Goal: Information Seeking & Learning: Learn about a topic

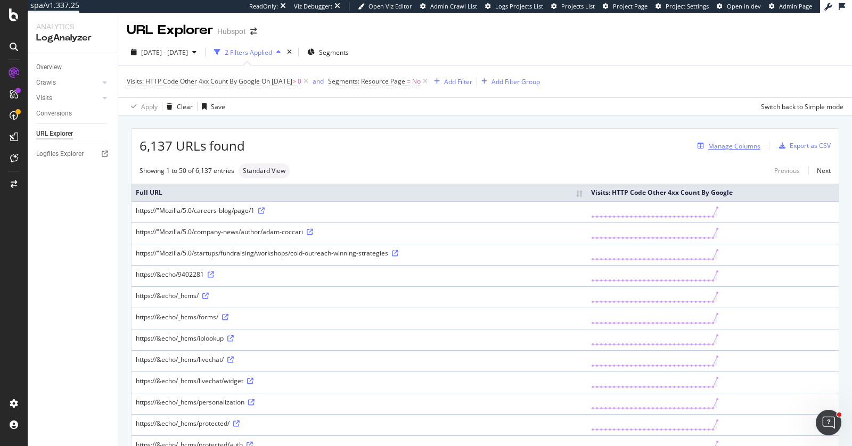
click at [743, 146] on div "Manage Columns" at bounding box center [734, 146] width 52 height 9
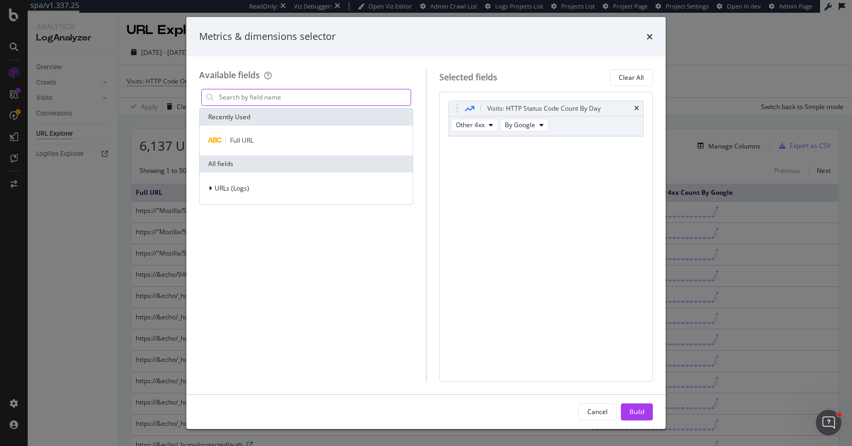
click at [309, 95] on input "modal" at bounding box center [314, 97] width 193 height 16
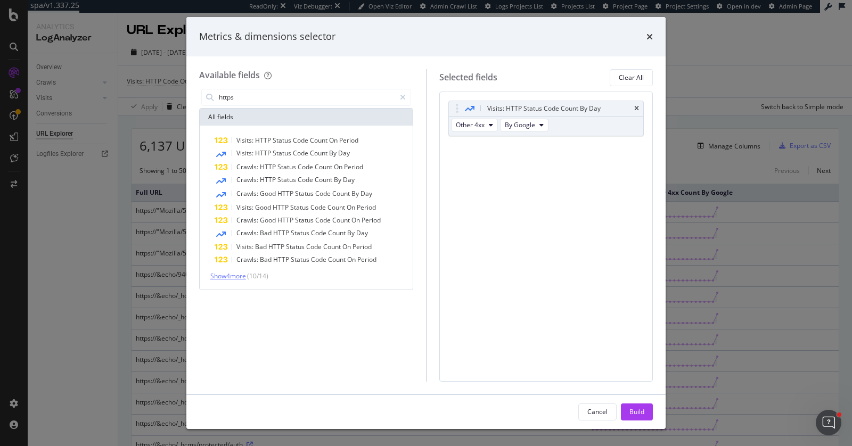
type input "https"
click at [241, 276] on span "Show 4 more" at bounding box center [228, 276] width 36 height 9
click at [652, 40] on icon "times" at bounding box center [649, 36] width 6 height 9
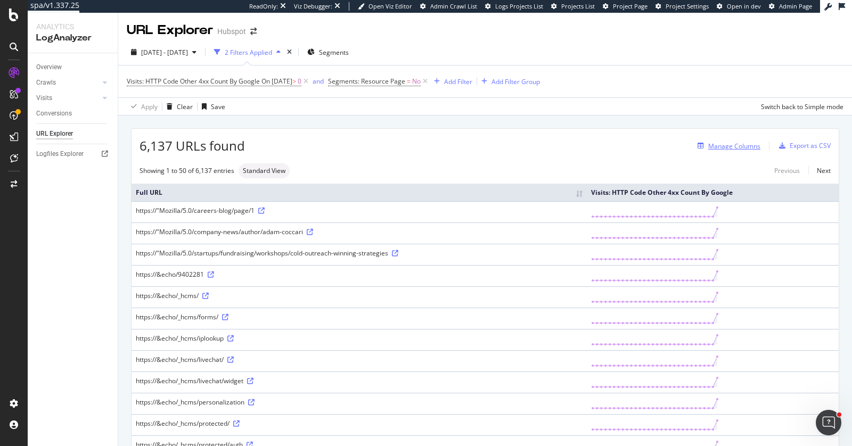
click at [745, 146] on div "Manage Columns" at bounding box center [734, 146] width 52 height 9
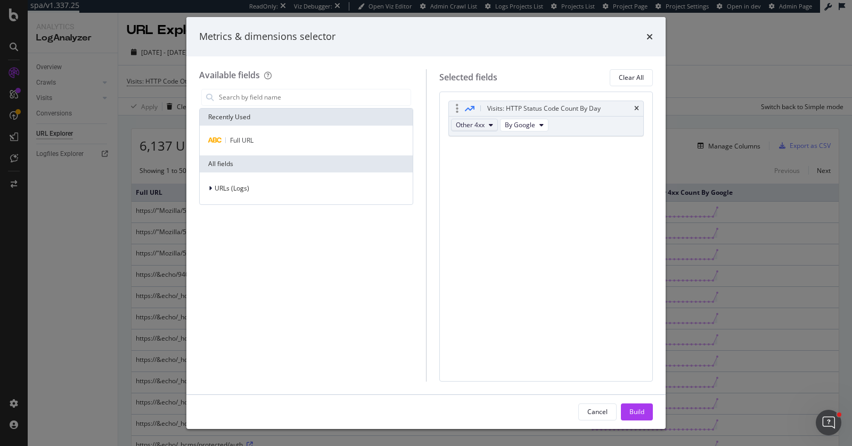
click at [468, 125] on span "Other 4xx" at bounding box center [470, 124] width 29 height 9
click at [529, 127] on span "By Google" at bounding box center [520, 124] width 30 height 9
click at [483, 124] on span "Other 4xx" at bounding box center [470, 124] width 29 height 9
click at [599, 175] on div "Visits: HTTP Status Code Count By Day Other 4xx By Google You can use this fiel…" at bounding box center [546, 237] width 214 height 290
click at [650, 28] on div "Metrics & dimensions selector" at bounding box center [425, 36] width 479 height 39
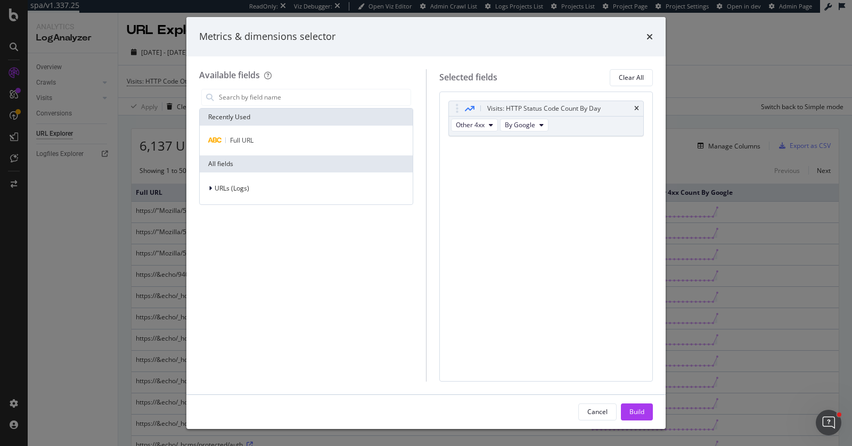
click at [650, 31] on div "times" at bounding box center [649, 37] width 6 height 14
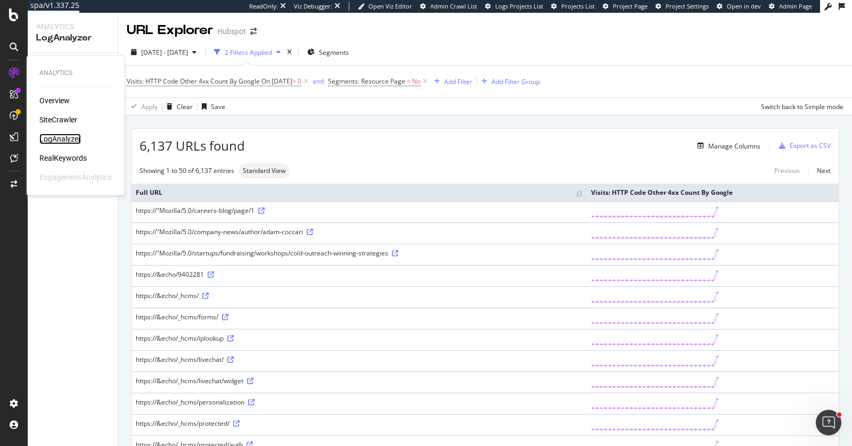
click at [62, 135] on div "LogAnalyzer" at bounding box center [60, 139] width 42 height 11
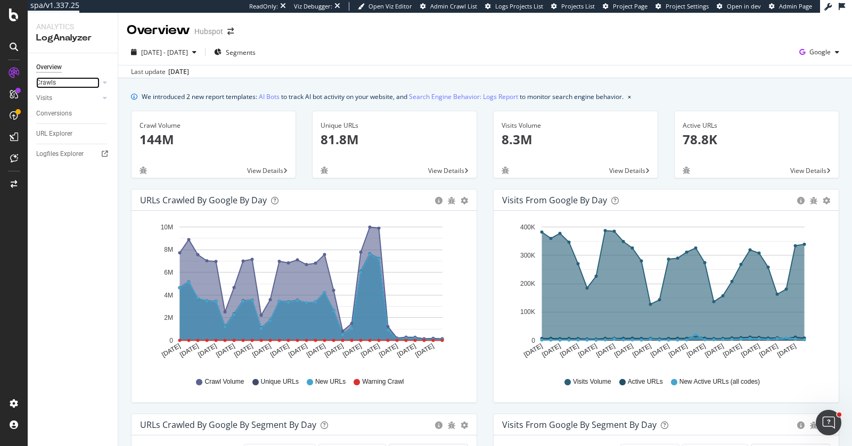
click at [56, 84] on link "Crawls" at bounding box center [67, 82] width 63 height 11
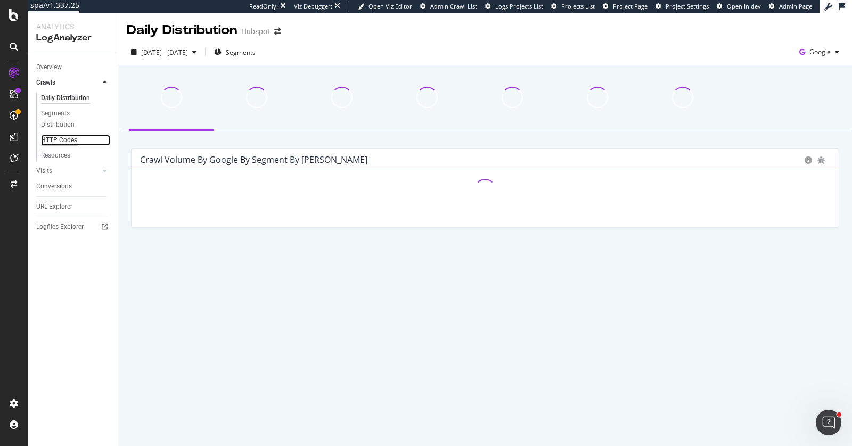
click at [59, 138] on div "HTTP Codes" at bounding box center [59, 140] width 36 height 11
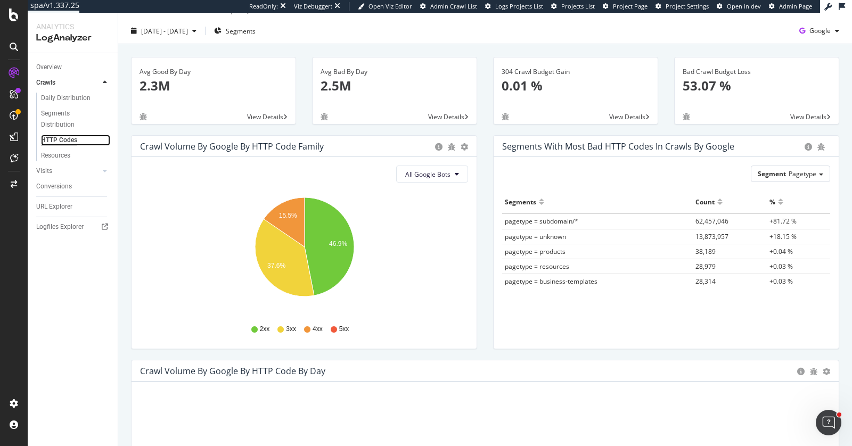
scroll to position [283, 0]
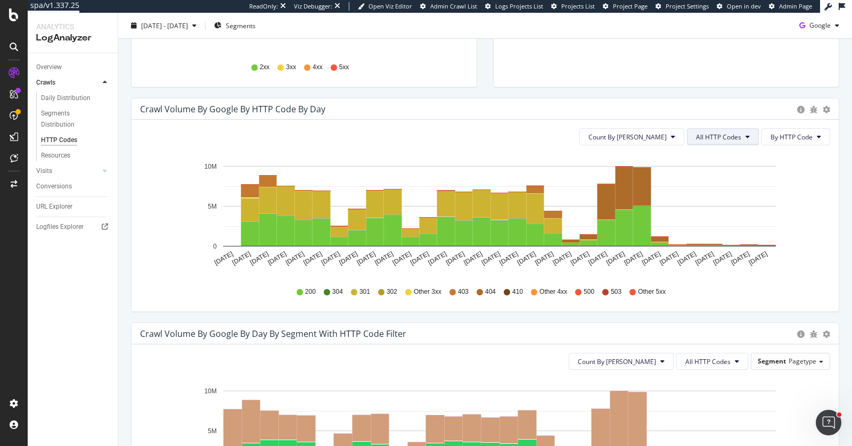
click at [744, 134] on button "All HTTP Codes" at bounding box center [723, 136] width 72 height 17
click at [718, 231] on span "4xx family" at bounding box center [726, 236] width 54 height 10
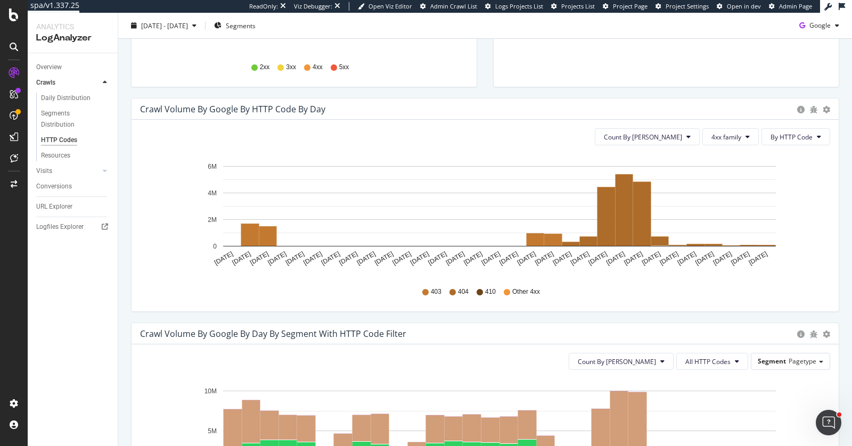
click at [506, 290] on icon at bounding box center [507, 292] width 6 height 6
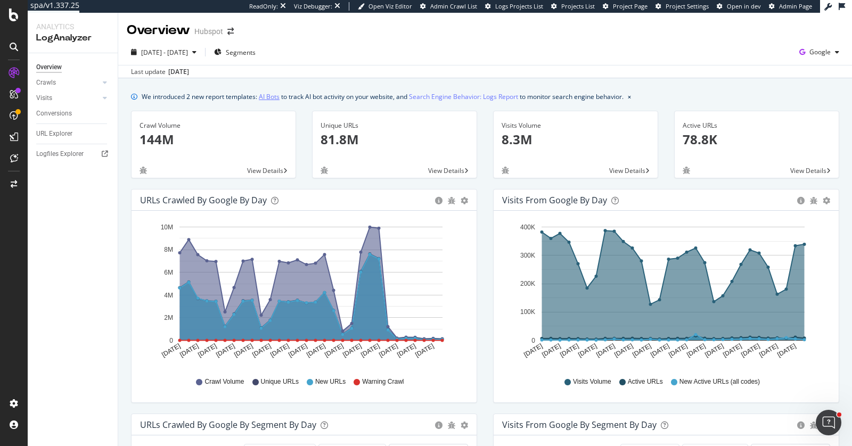
click at [270, 96] on link "AI Bots" at bounding box center [269, 96] width 21 height 11
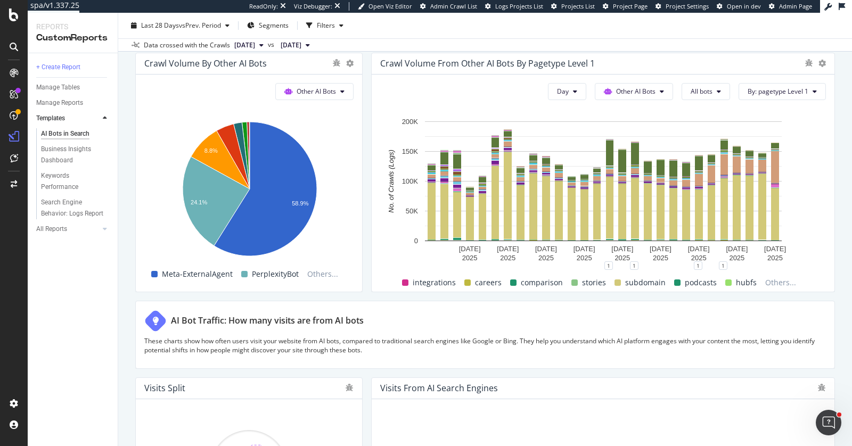
scroll to position [1564, 0]
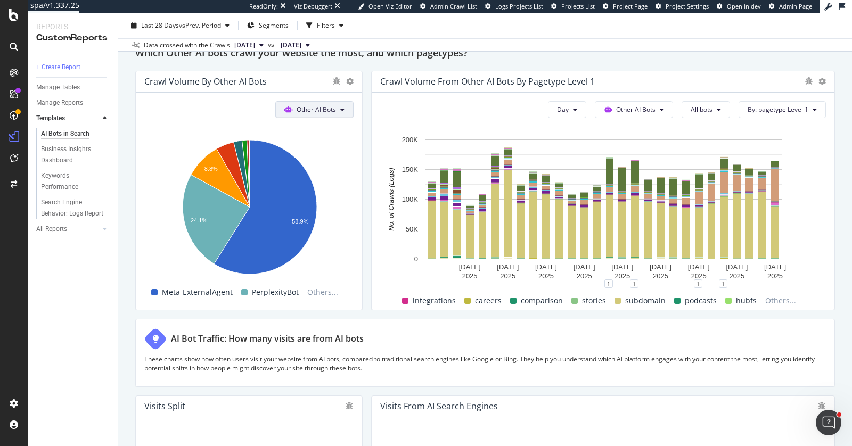
click at [334, 110] on span "Other AI Bots" at bounding box center [316, 109] width 39 height 9
click at [347, 257] on rect "A chart." at bounding box center [249, 209] width 210 height 150
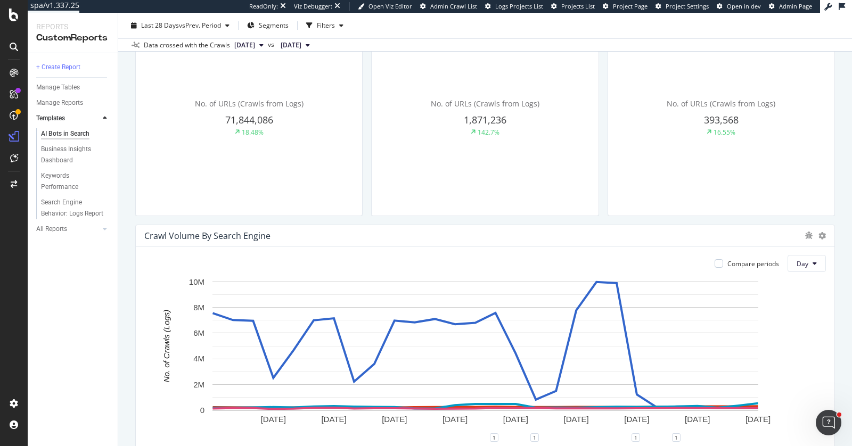
scroll to position [0, 0]
